Goal: Check status: Check status

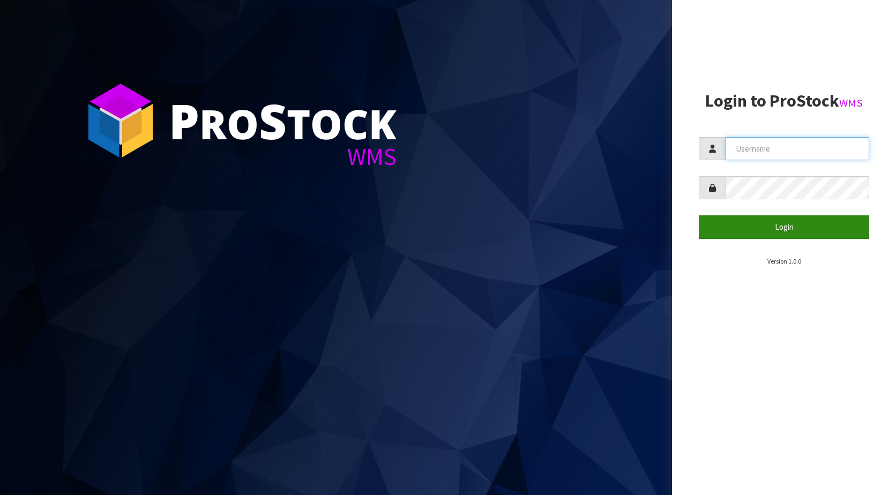
type input "KitchenAid"
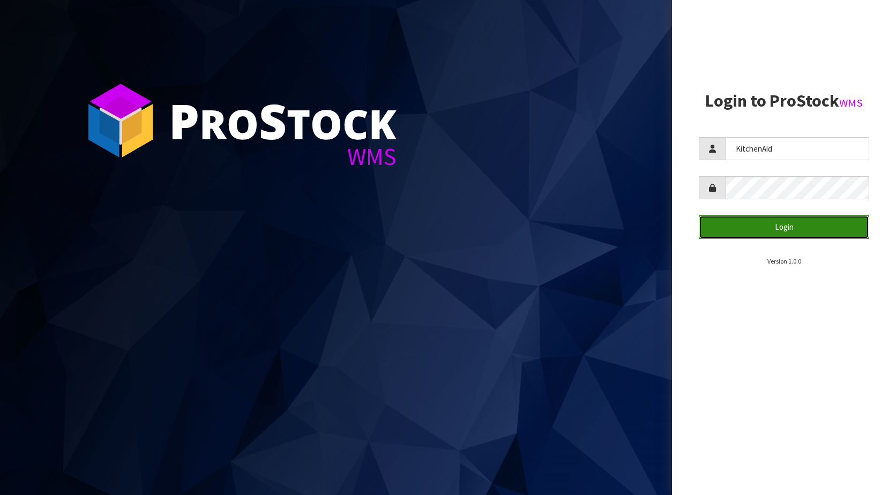
click at [807, 219] on button "Login" at bounding box center [783, 226] width 170 height 23
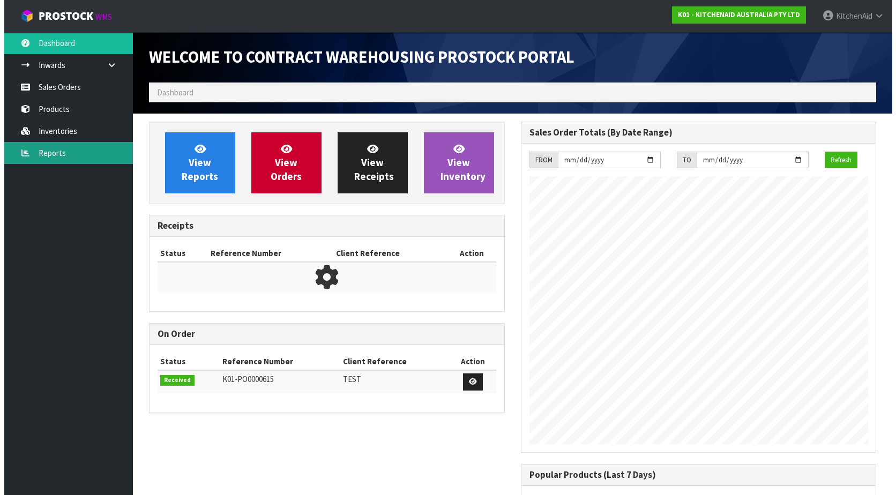
scroll to position [594, 371]
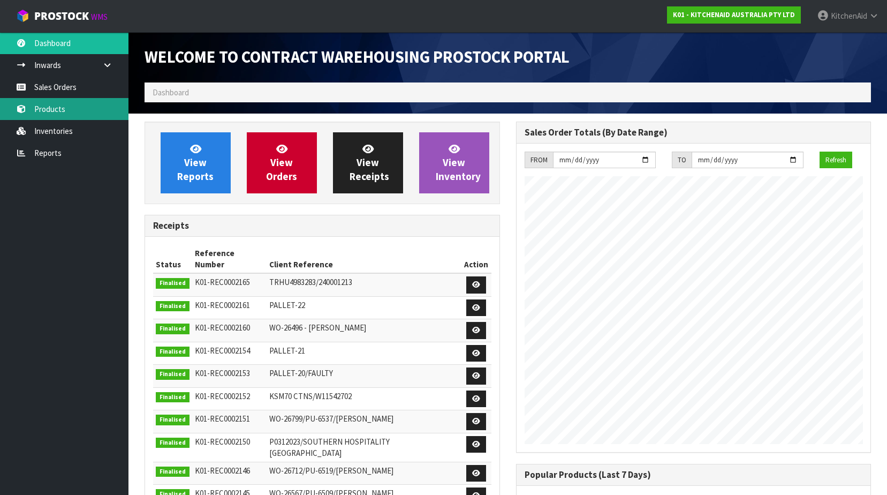
click at [54, 111] on link "Products" at bounding box center [64, 109] width 129 height 22
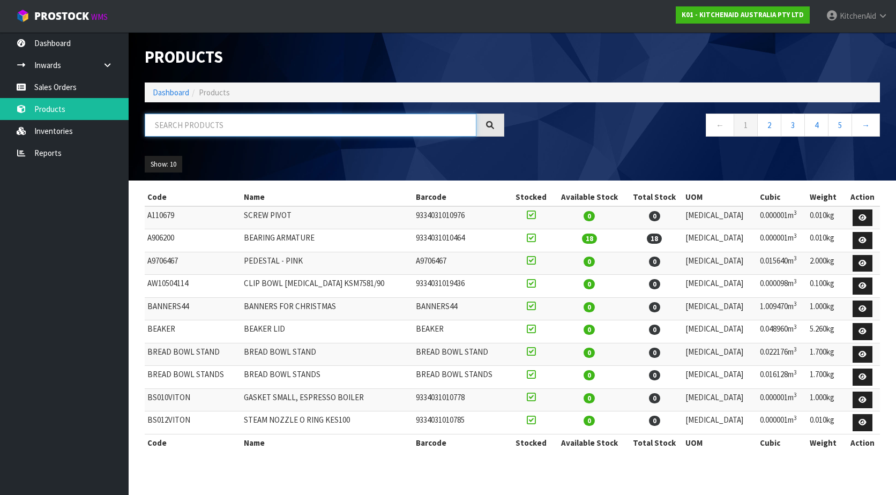
click at [181, 126] on input "text" at bounding box center [311, 125] width 332 height 23
paste input "W11433177"
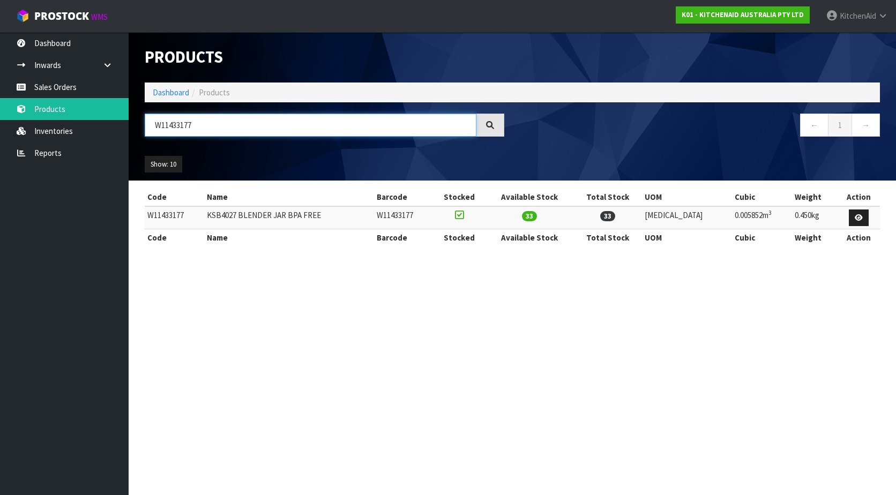
type input "W11433177"
click at [40, 79] on link "Sales Orders" at bounding box center [64, 87] width 129 height 22
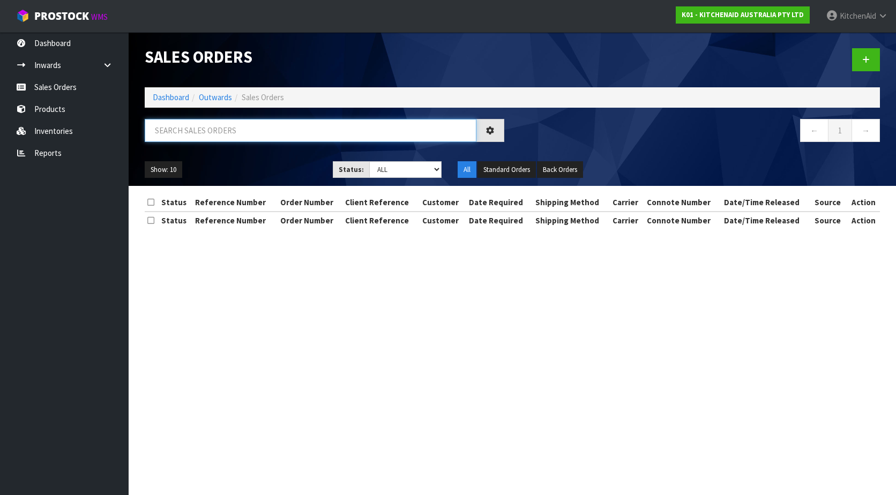
click at [224, 125] on input "text" at bounding box center [311, 130] width 332 height 23
paste input "YAB2209693"
type input "YAB2209693"
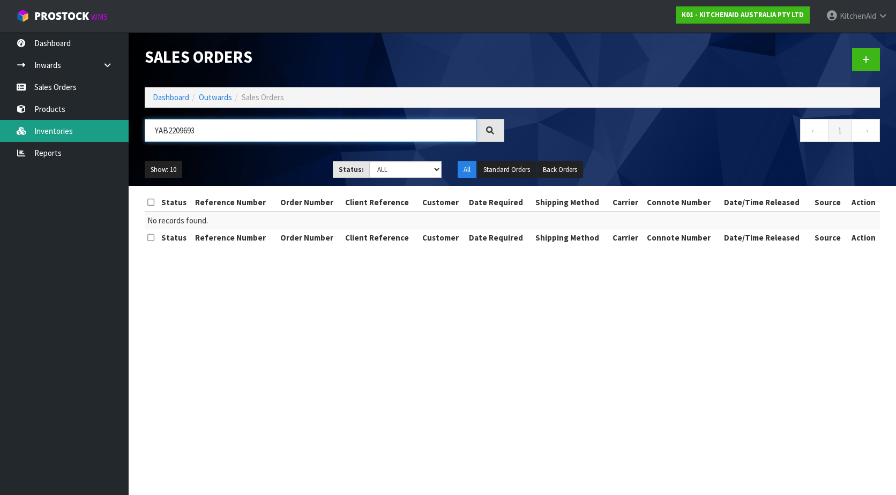
drag, startPoint x: 221, startPoint y: 127, endPoint x: 78, endPoint y: 124, distance: 143.6
click at [132, 127] on header "Sales Orders Dashboard Outwards Sales Orders YAB2209693 ← 1 → Show: 10 5 10 25 …" at bounding box center [512, 109] width 767 height 154
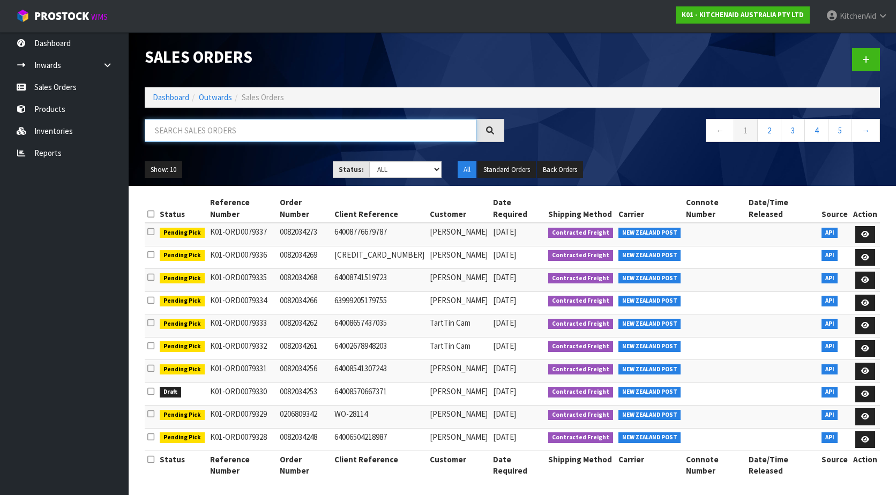
click at [233, 127] on input "text" at bounding box center [311, 130] width 332 height 23
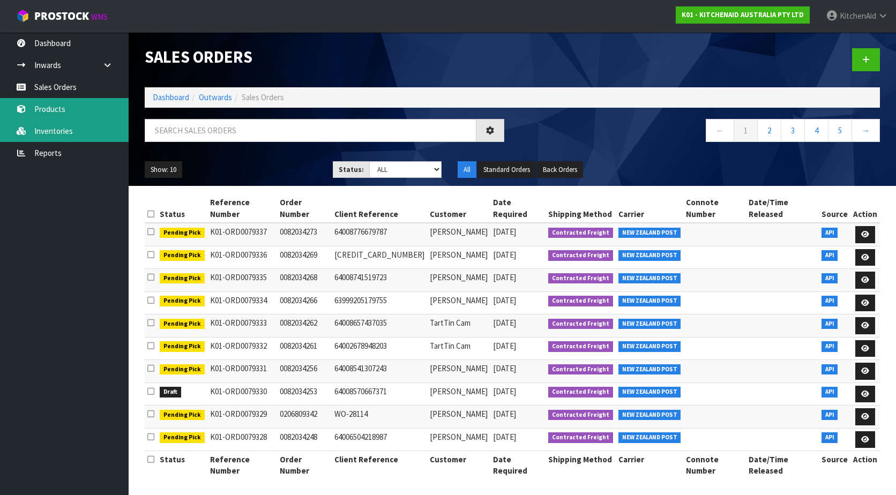
drag, startPoint x: 54, startPoint y: 104, endPoint x: 97, endPoint y: 122, distance: 47.1
click at [54, 104] on link "Products" at bounding box center [64, 109] width 129 height 22
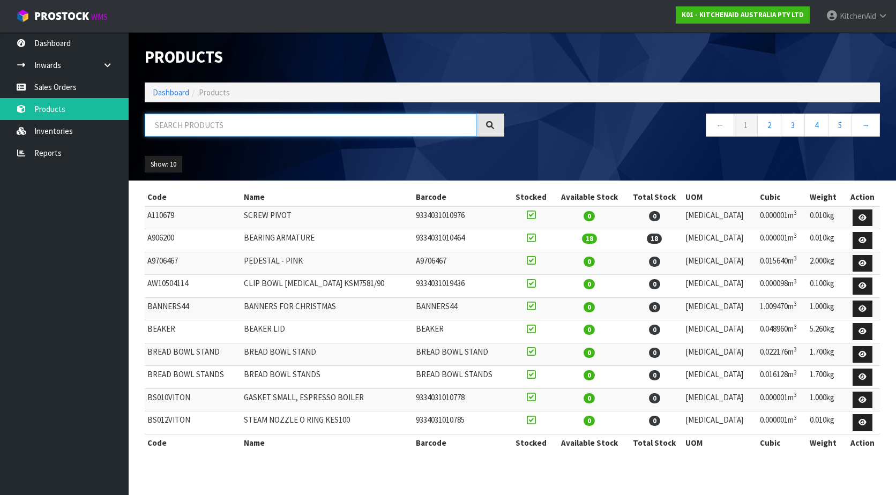
click at [176, 124] on input "text" at bounding box center [311, 125] width 332 height 23
paste input "5KEK1701AJP"
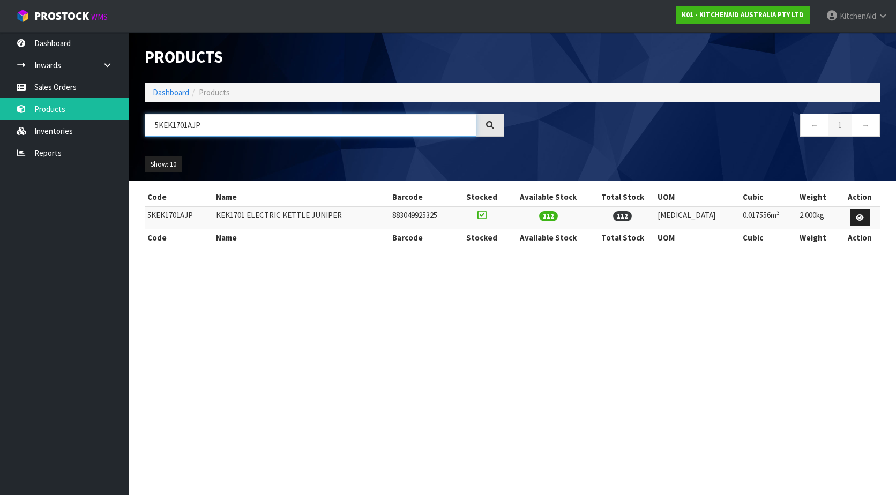
click at [168, 120] on input "5KEK1701AJP" at bounding box center [311, 125] width 332 height 23
type input "5KEK1701AJP"
